Goal: Find specific page/section: Find specific page/section

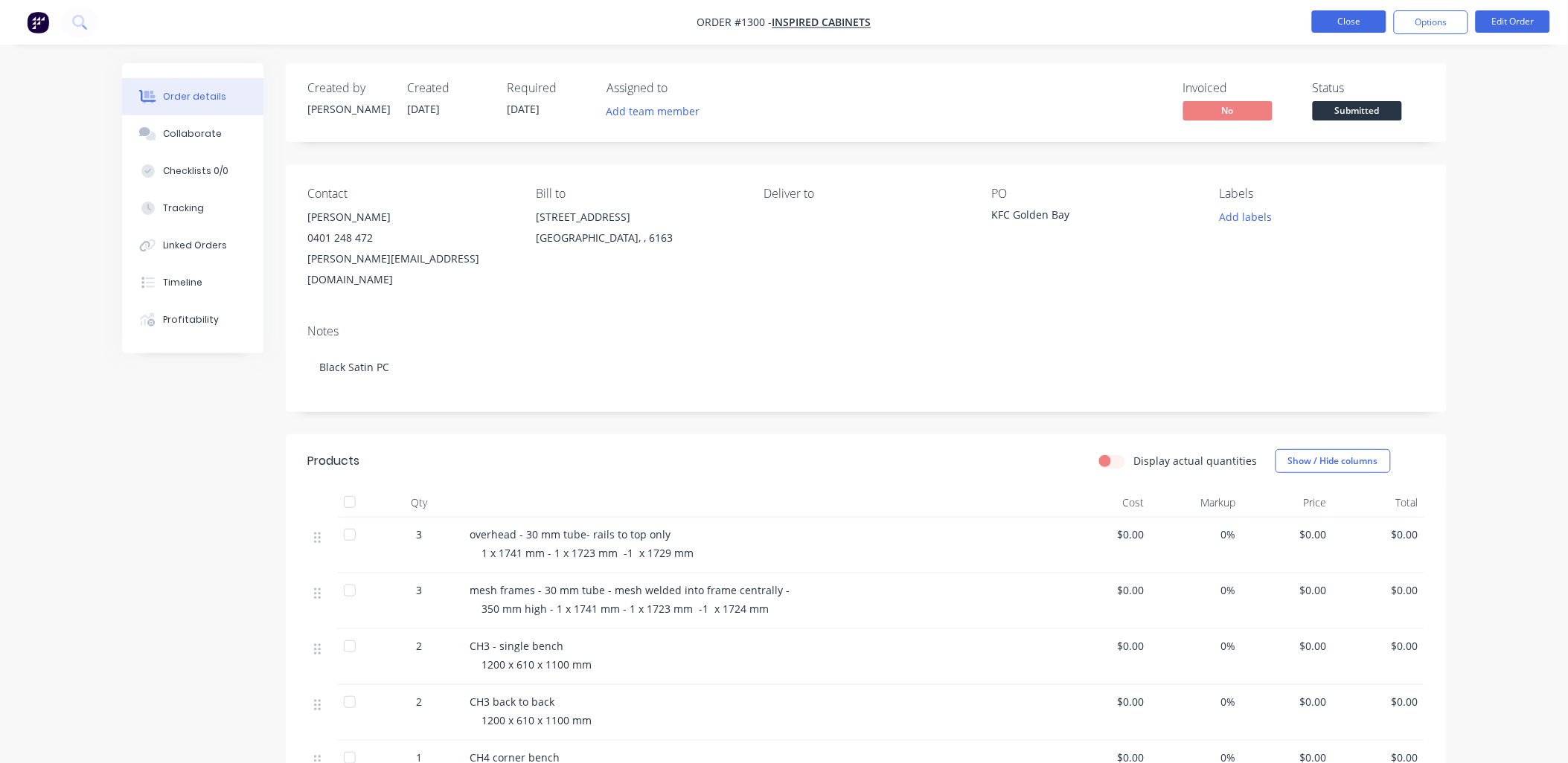
click at [1337, 24] on button "Close" at bounding box center [1349, 21] width 74 height 22
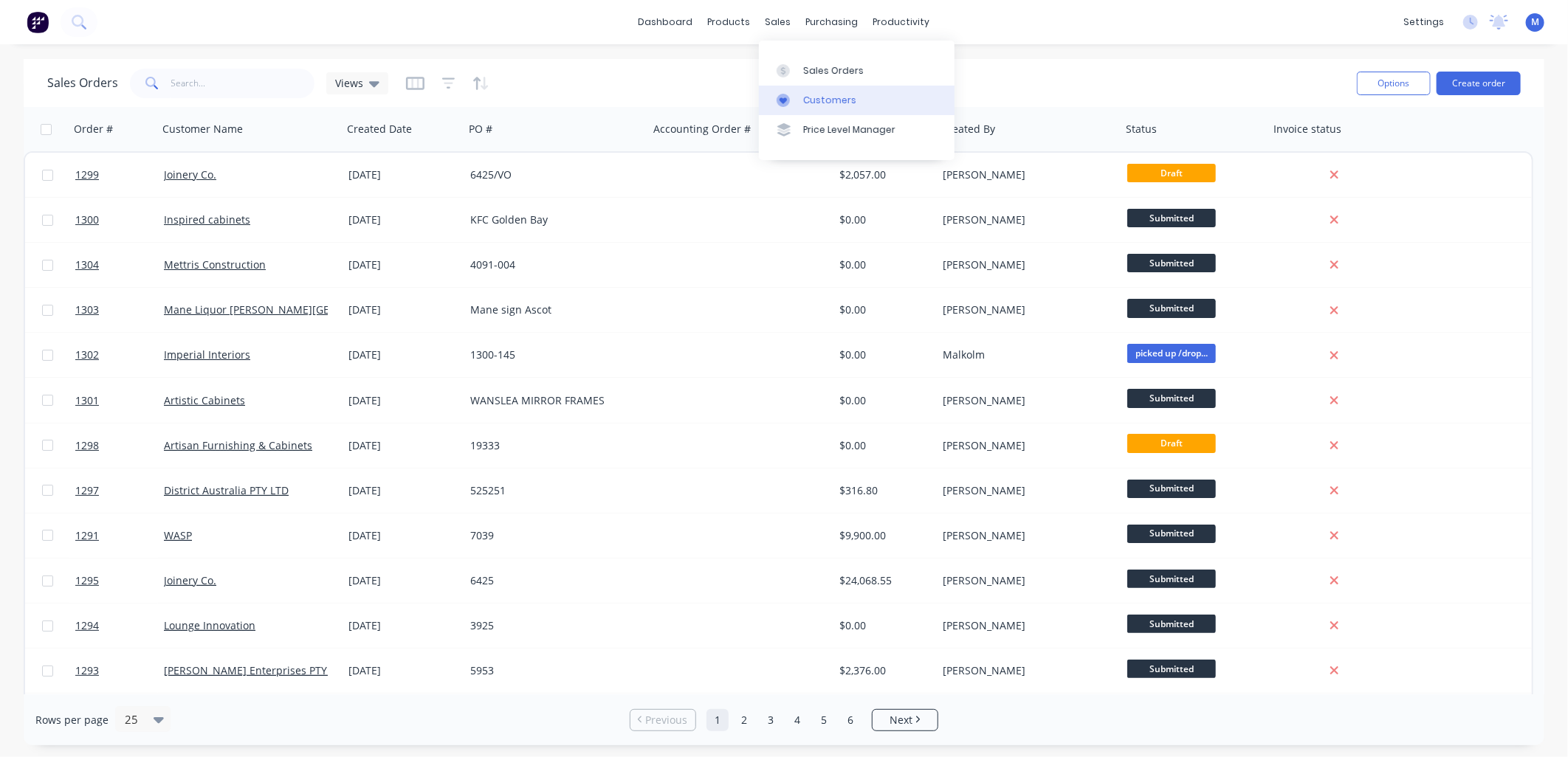
click at [794, 95] on div at bounding box center [787, 99] width 22 height 13
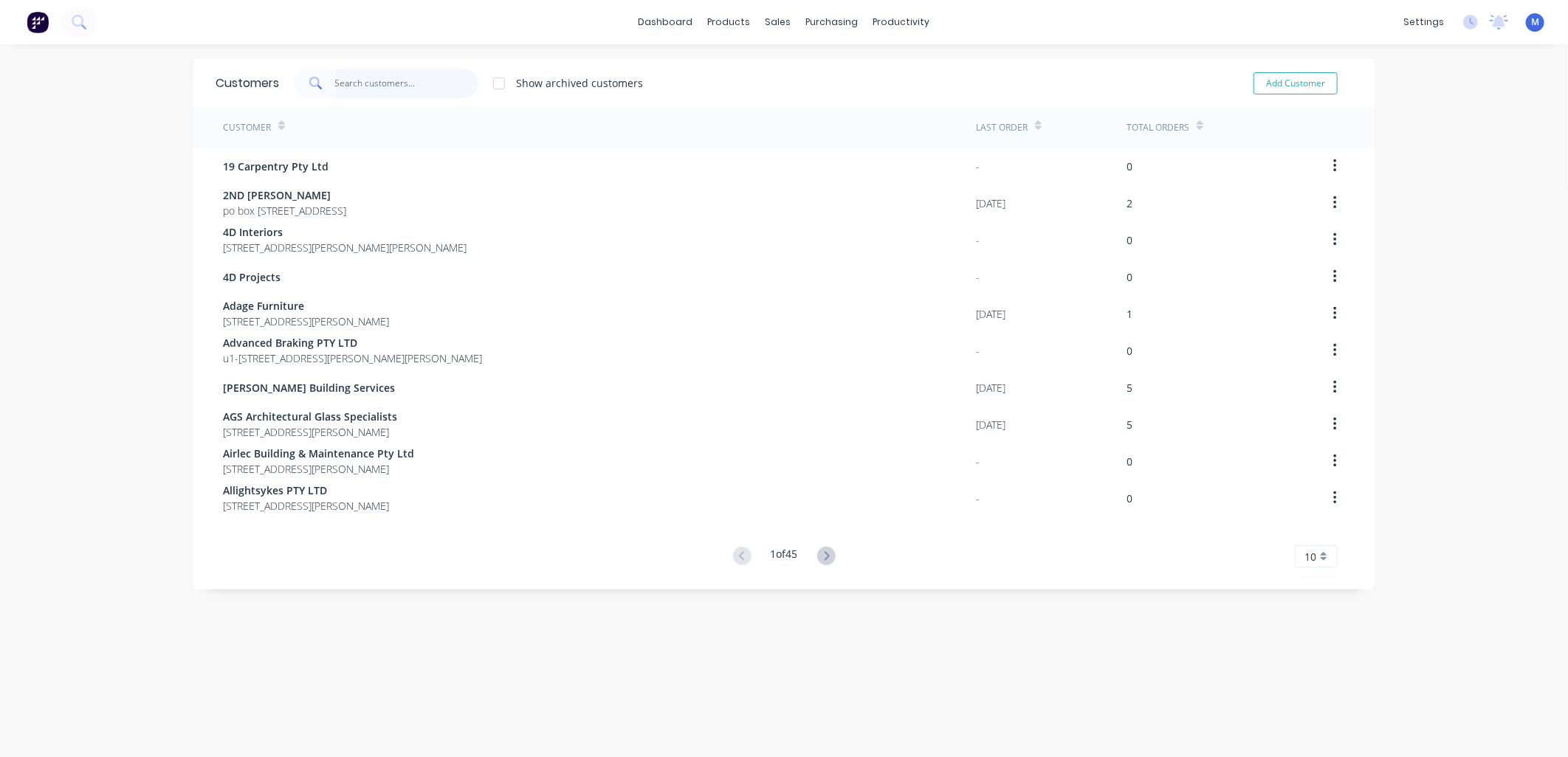
click at [341, 87] on input "text" at bounding box center [407, 84] width 144 height 30
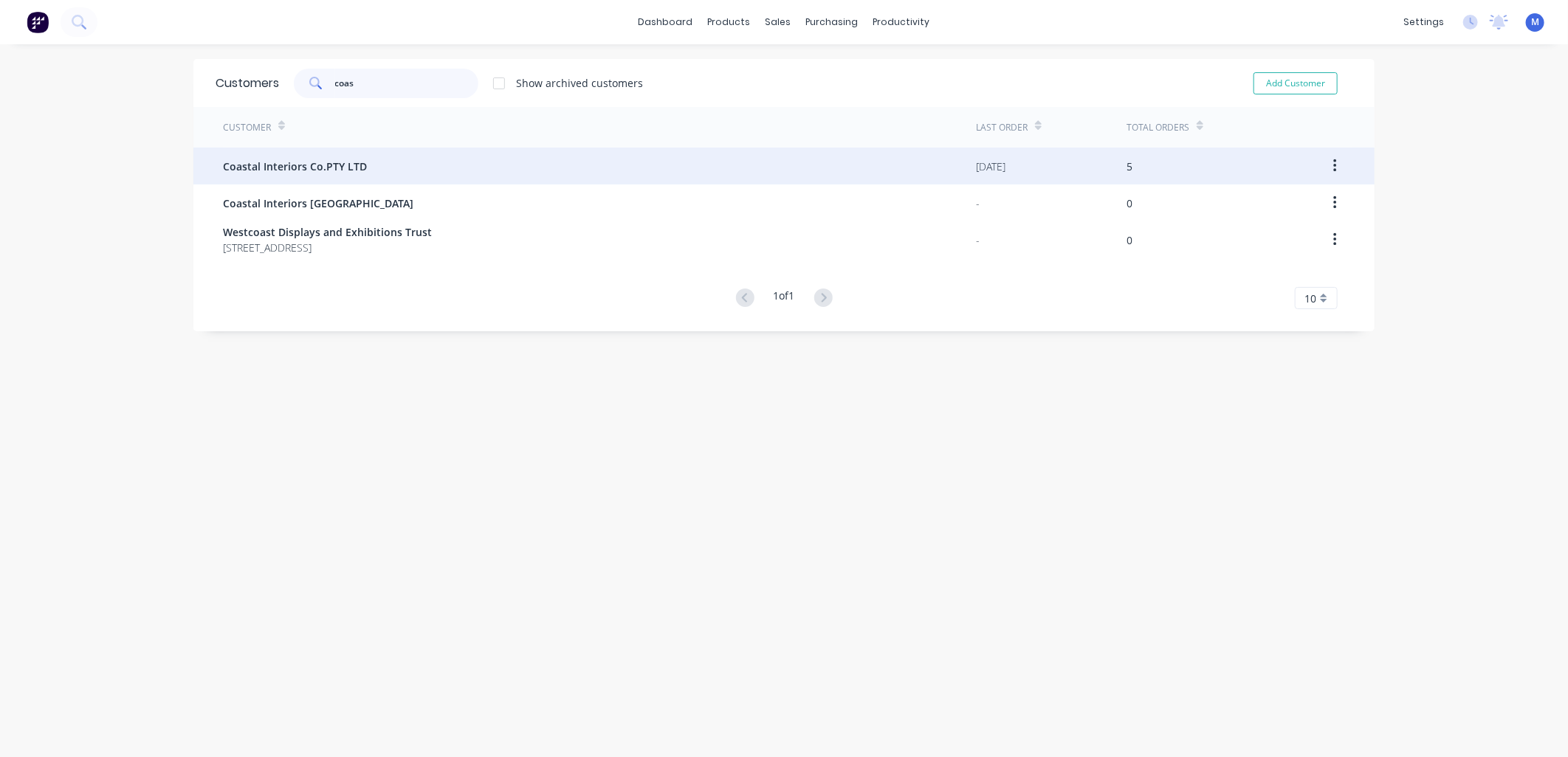
type input "coas"
click at [285, 166] on span "Coastal Interiors Co.PTY LTD" at bounding box center [294, 166] width 144 height 16
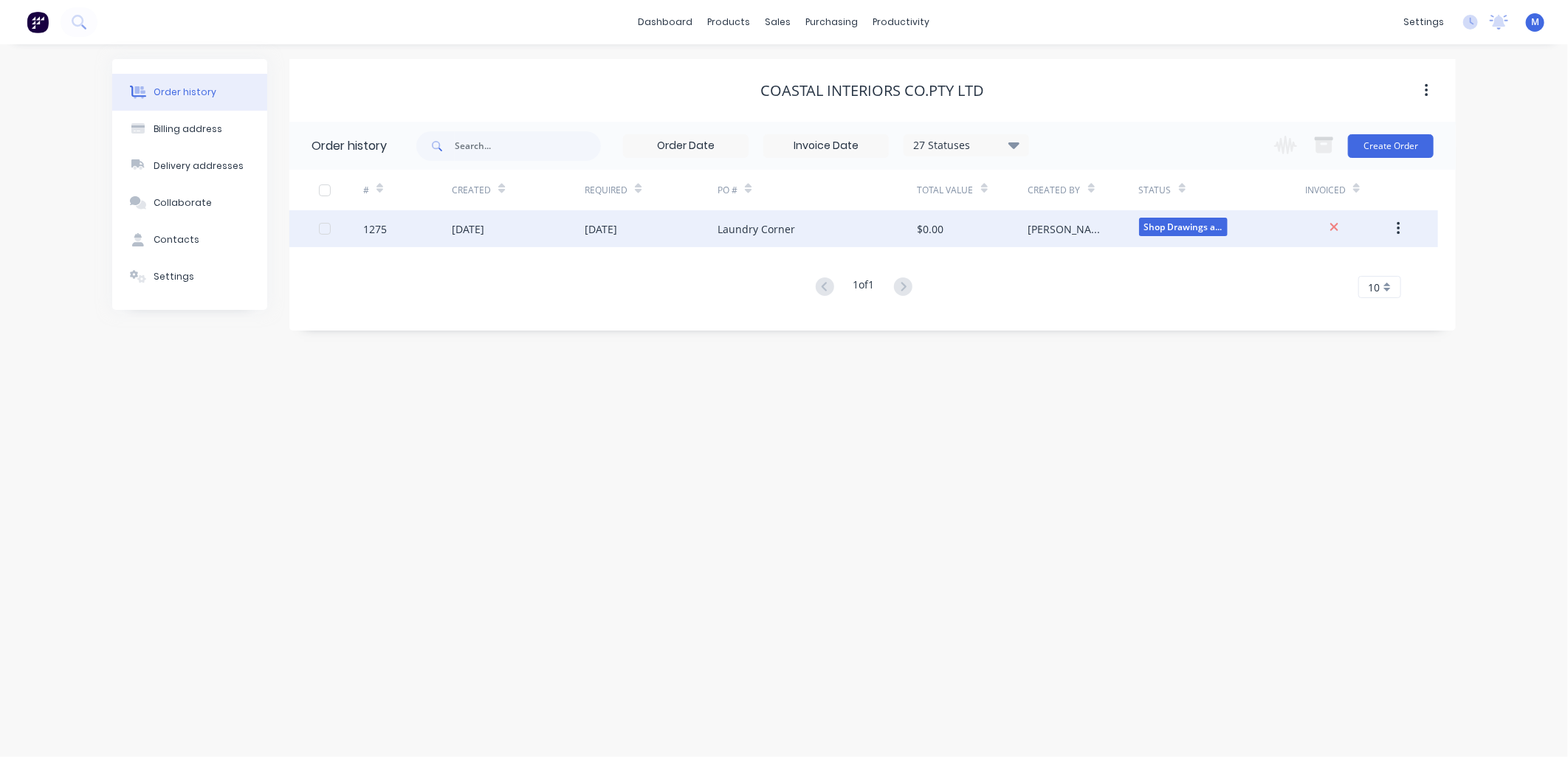
click at [724, 232] on div "Laundry Corner" at bounding box center [756, 229] width 78 height 16
